Goal: Task Accomplishment & Management: Manage account settings

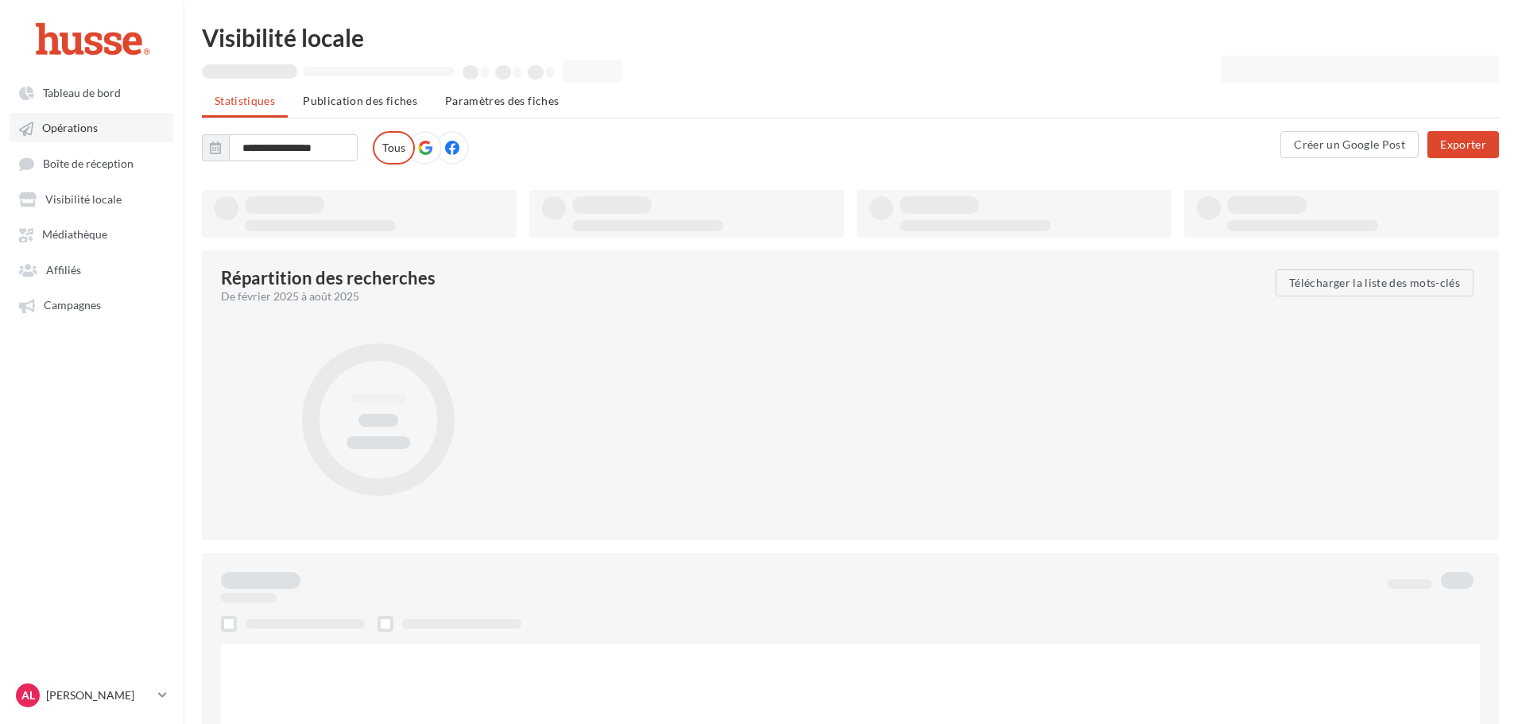
type input "**********"
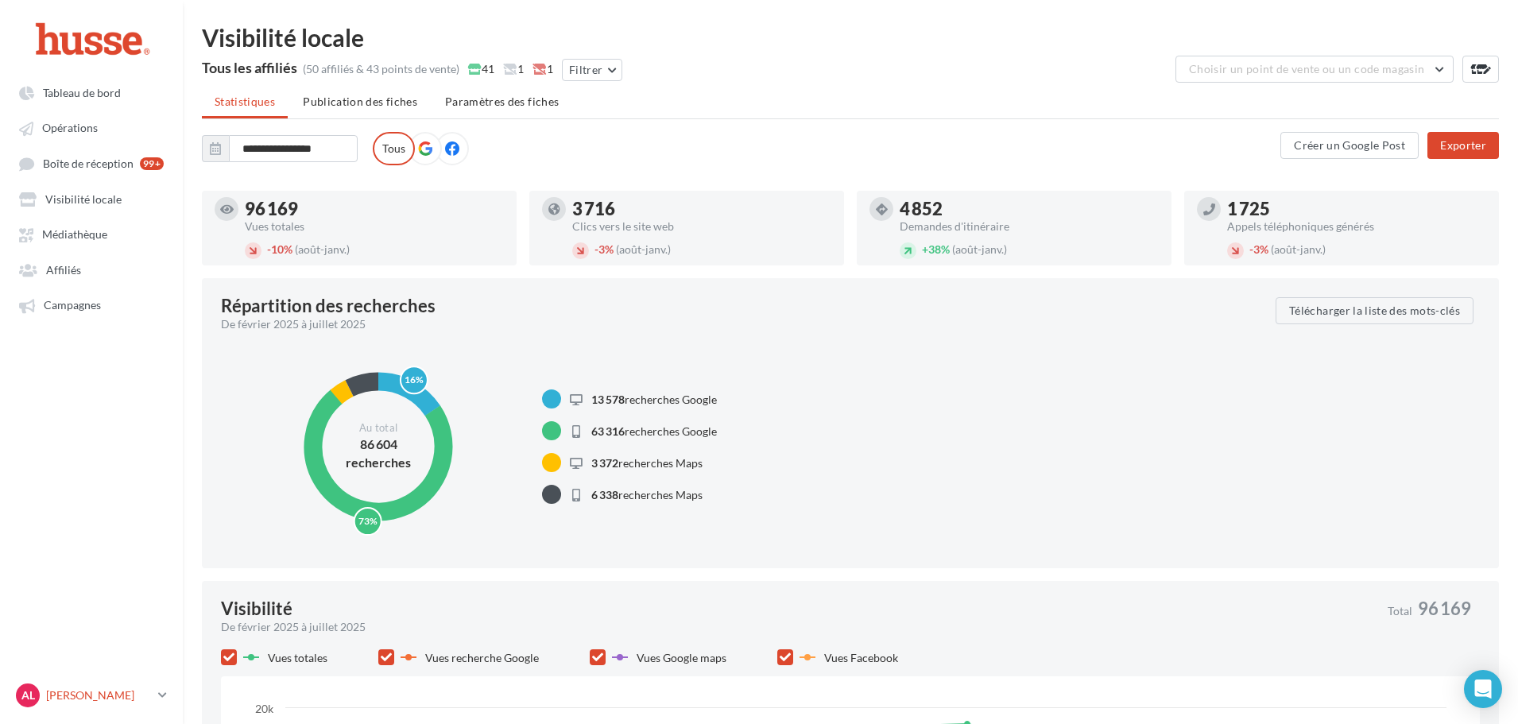
click at [134, 684] on div "AL [PERSON_NAME].l" at bounding box center [84, 696] width 136 height 24
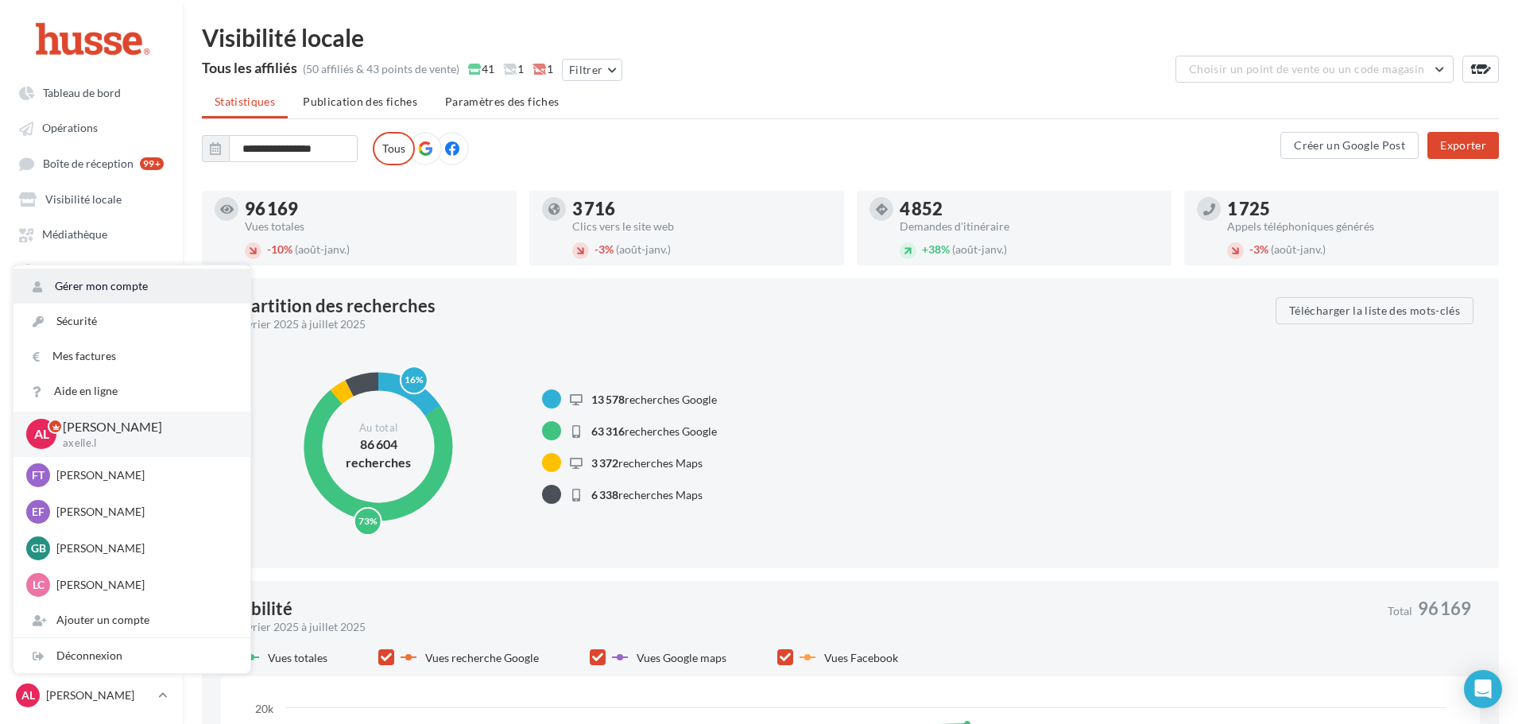
click at [101, 289] on link "Gérer mon compte" at bounding box center [132, 286] width 237 height 35
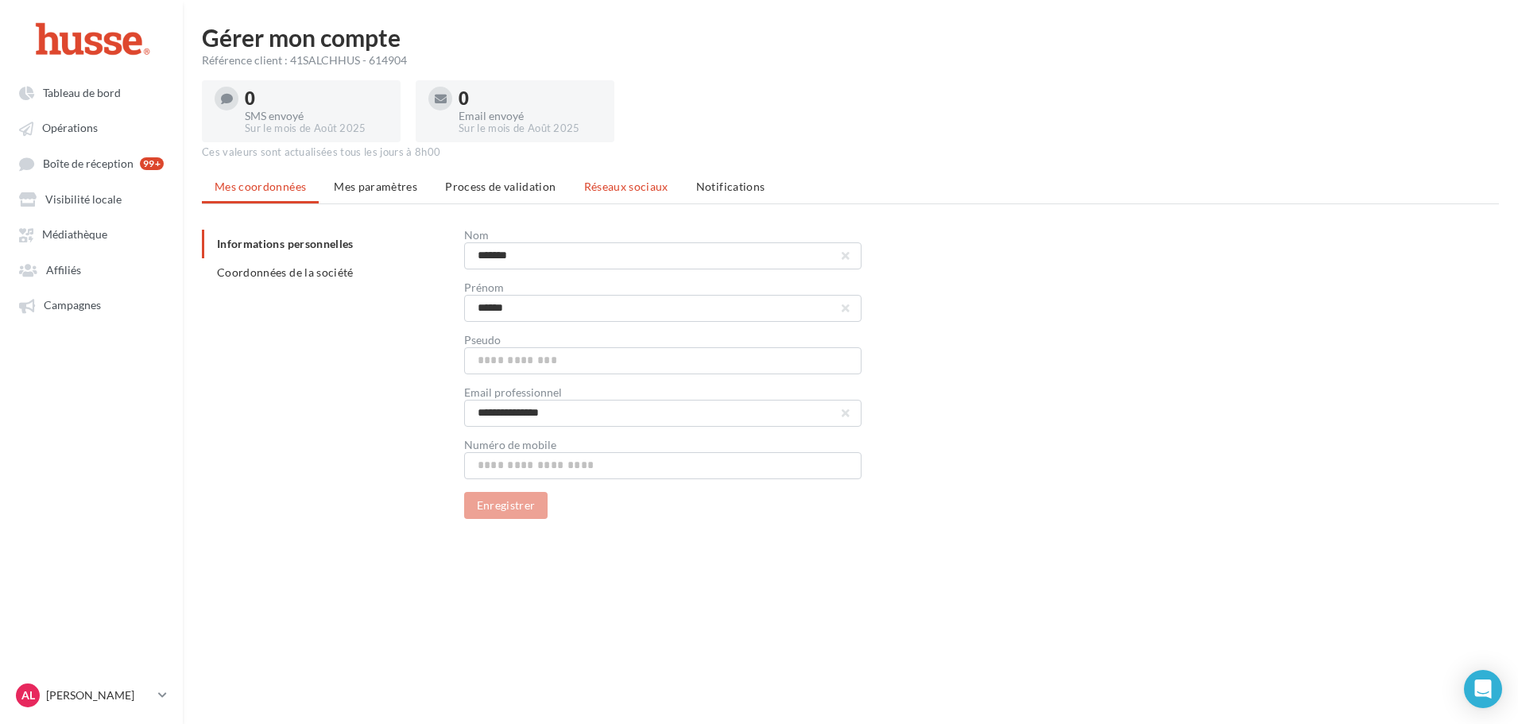
click at [605, 194] on li "Réseaux sociaux" at bounding box center [627, 187] width 110 height 29
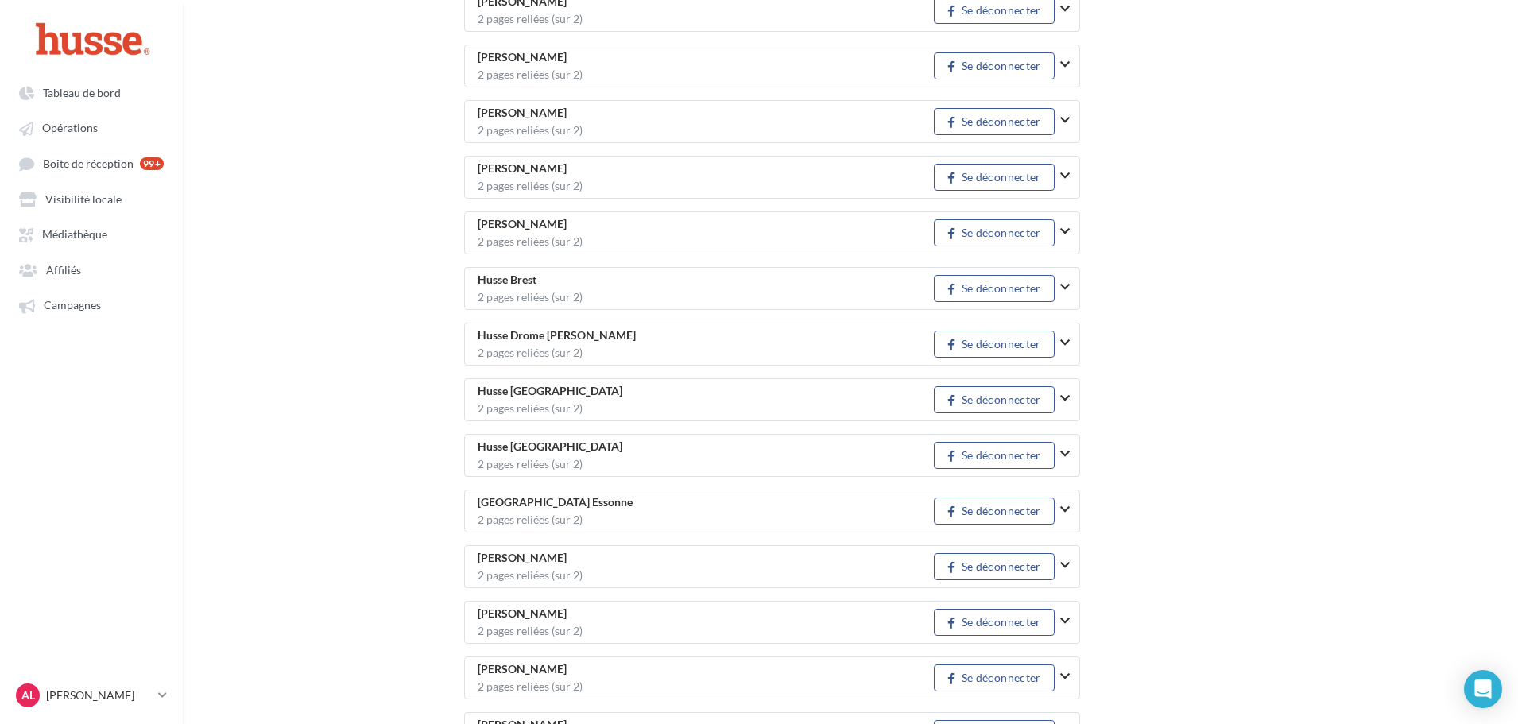
scroll to position [1347, 0]
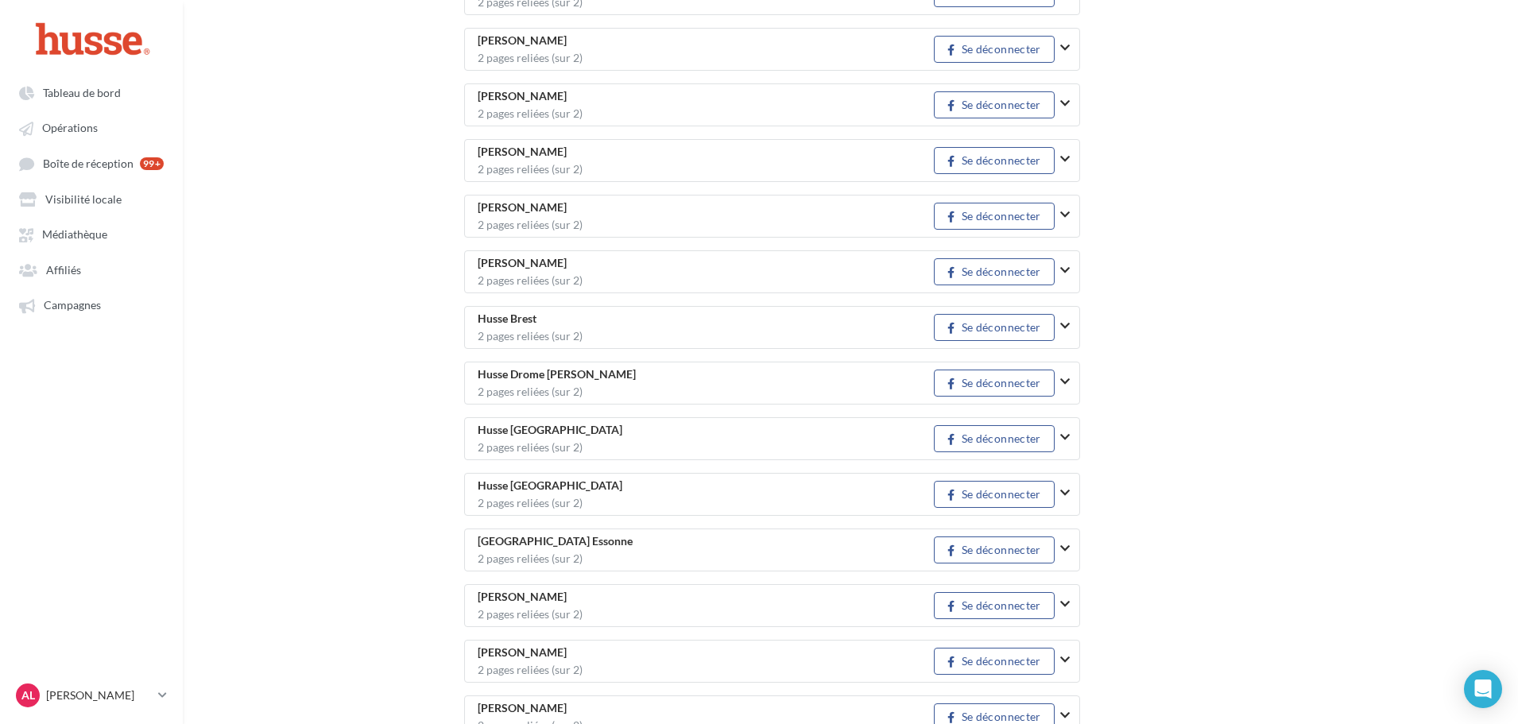
click at [1066, 548] on icon "button" at bounding box center [1066, 548] width 10 height 11
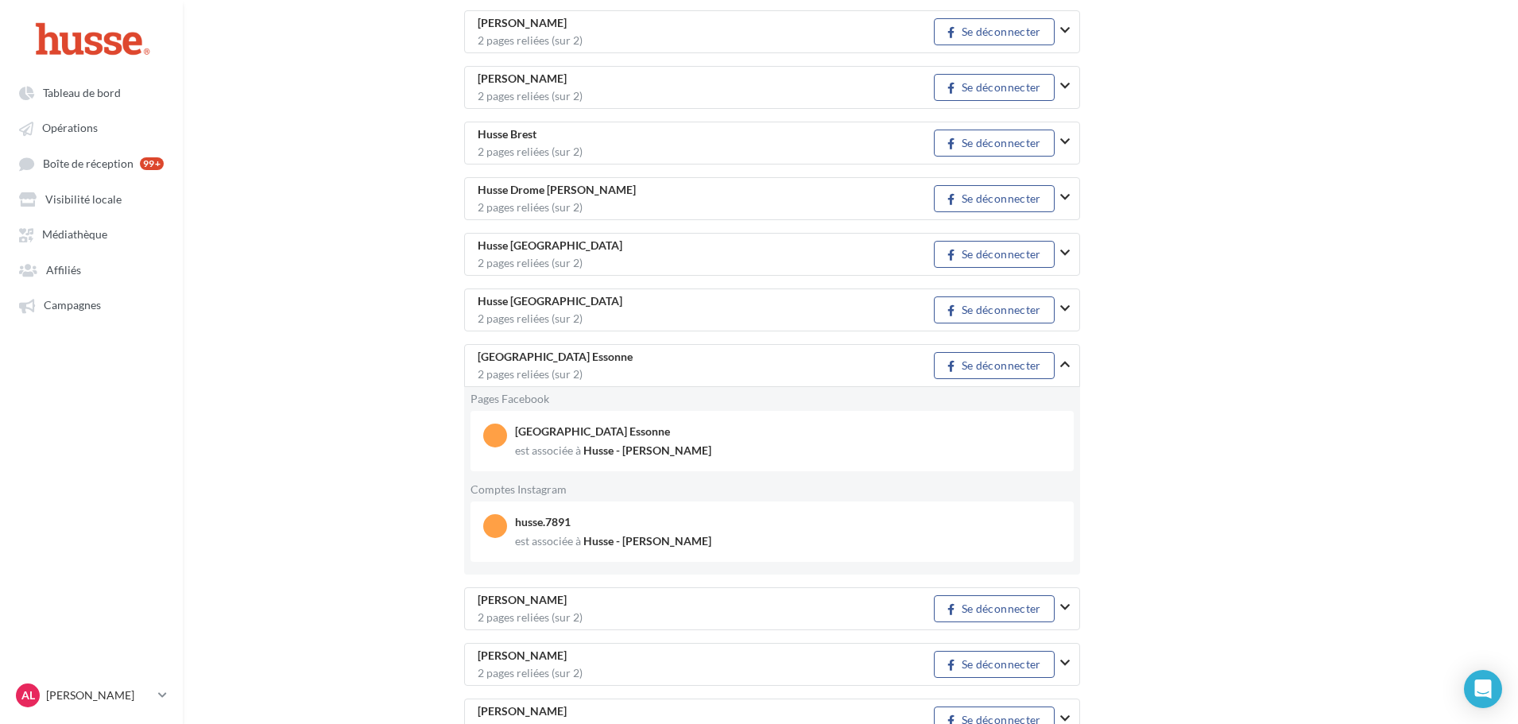
scroll to position [1585, 0]
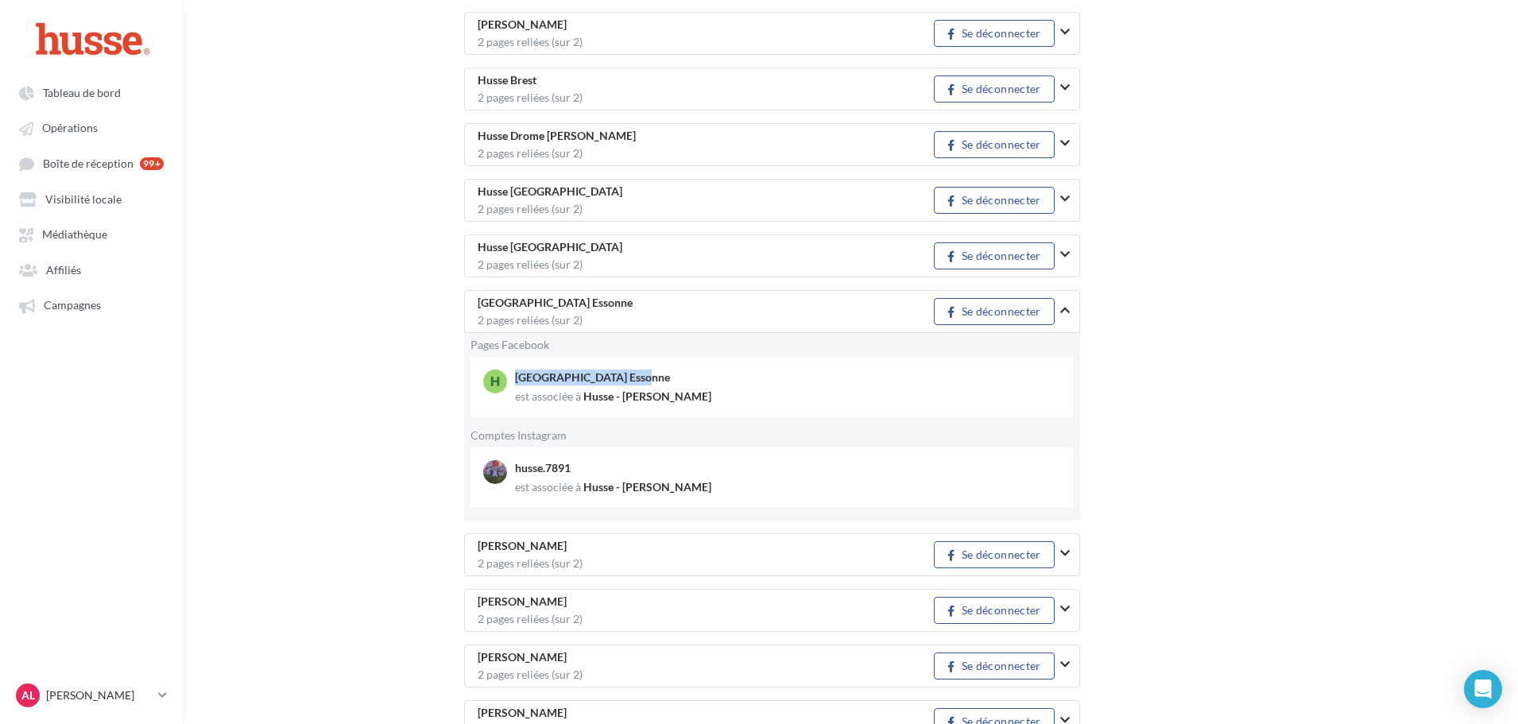
drag, startPoint x: 522, startPoint y: 378, endPoint x: 669, endPoint y: 370, distance: 147.2
click at [669, 370] on div "Husse Yvelines Essonne" at bounding box center [770, 378] width 511 height 16
drag, startPoint x: 514, startPoint y: 467, endPoint x: 610, endPoint y: 467, distance: 96.2
click at [610, 467] on div "husse.7891 est associée à Husse - Marilyne Pradines" at bounding box center [778, 477] width 591 height 35
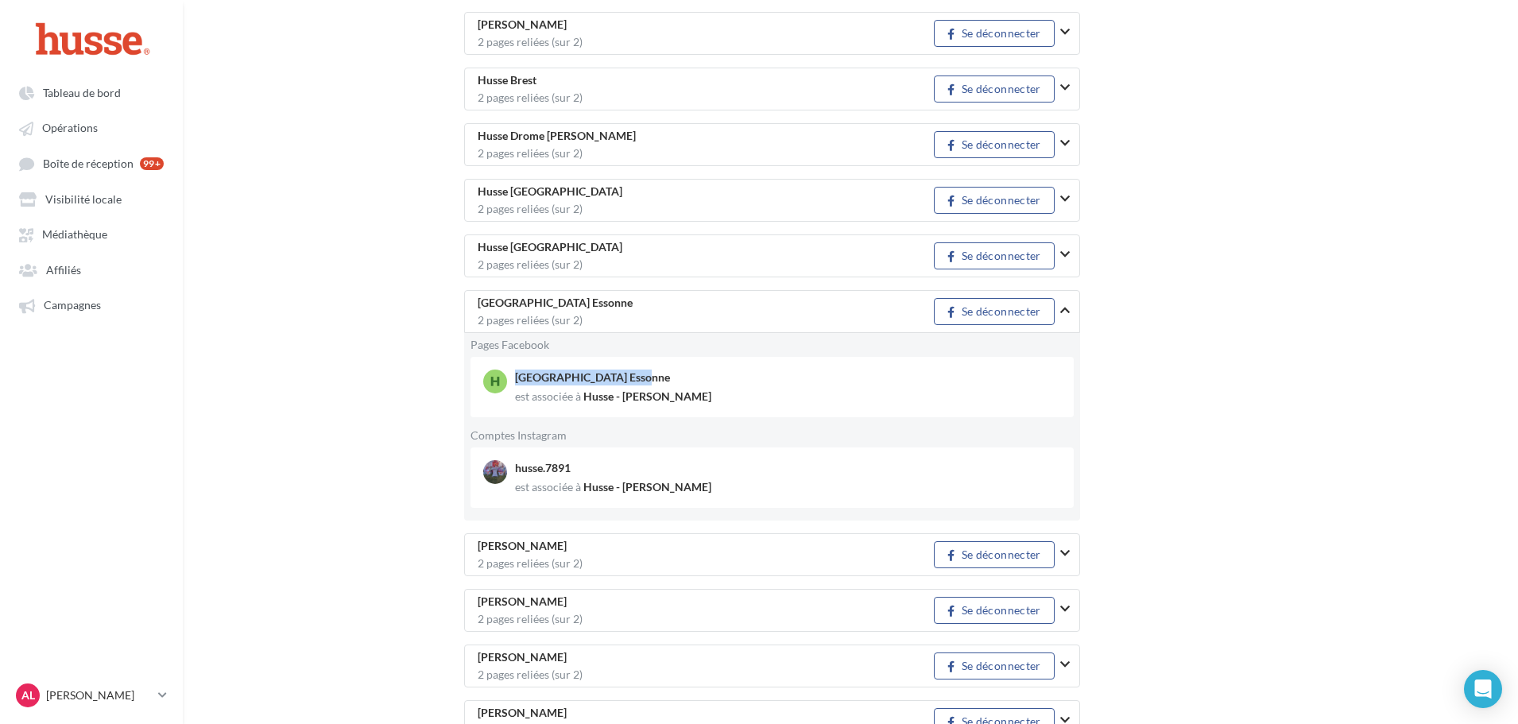
drag, startPoint x: 512, startPoint y: 380, endPoint x: 731, endPoint y: 376, distance: 218.7
click at [731, 376] on div "Husse Yvelines Essonne est associée à Husse - Marilyne Pradines" at bounding box center [778, 387] width 591 height 35
copy div "Husse Yvelines Essonne"
click at [142, 709] on link "AL [PERSON_NAME].l" at bounding box center [91, 696] width 157 height 30
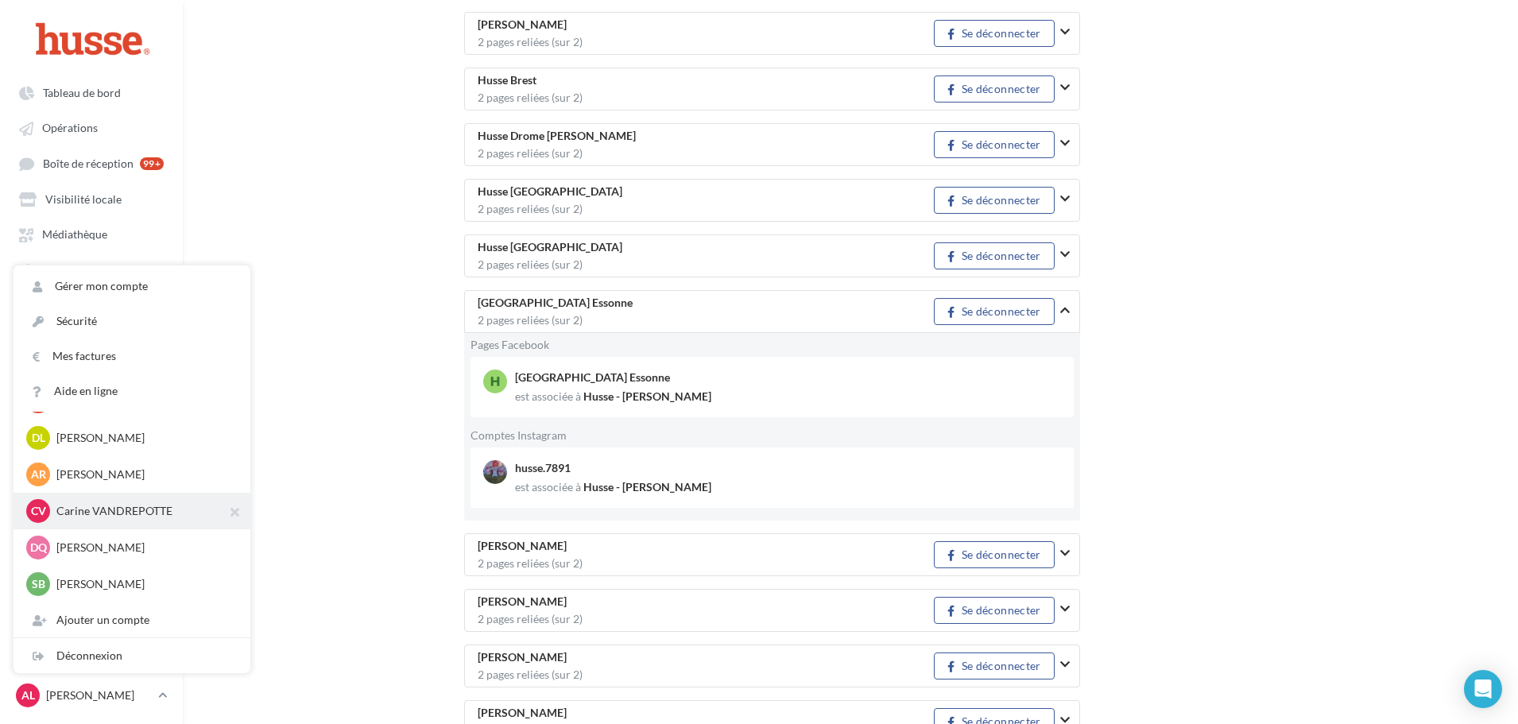
scroll to position [1494, 0]
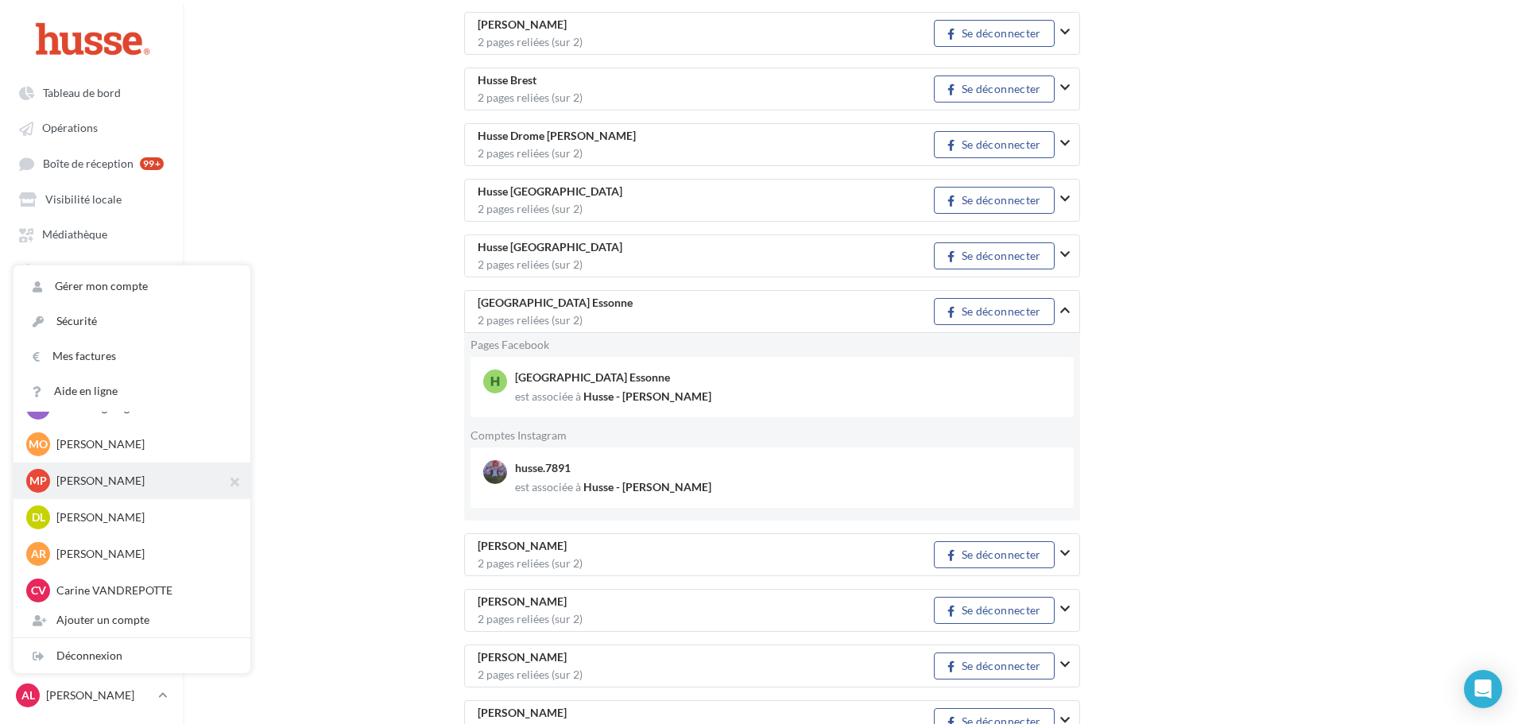
click at [131, 483] on p "[PERSON_NAME]" at bounding box center [143, 481] width 175 height 16
